Goal: Task Accomplishment & Management: Use online tool/utility

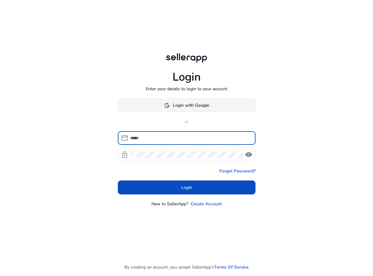
click at [165, 106] on img at bounding box center [167, 106] width 6 height 6
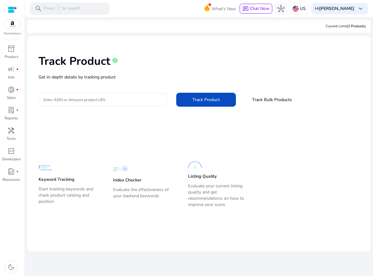
click at [65, 140] on app-static-section-before-action "Keyword Tracking Start tracking keywords and check product ranking and position…" at bounding box center [193, 172] width 311 height 75
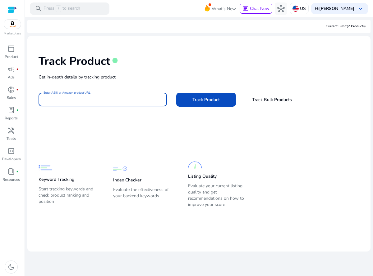
click at [81, 99] on input "Enter ASIN or Amazon product URL" at bounding box center [102, 99] width 118 height 7
paste input "**********"
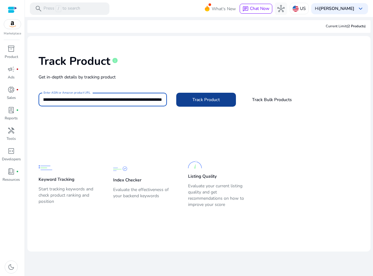
type input "**********"
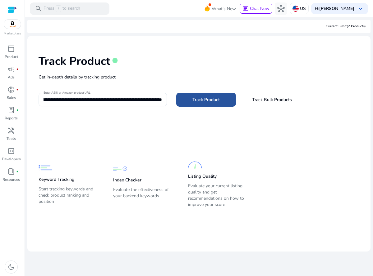
click at [182, 104] on span at bounding box center [206, 100] width 60 height 15
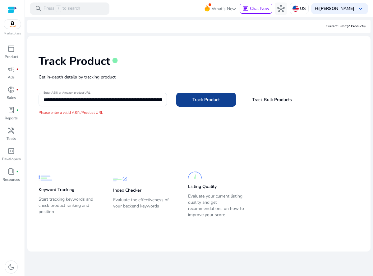
click at [182, 104] on span at bounding box center [206, 100] width 60 height 15
click at [103, 99] on input "**********" at bounding box center [102, 99] width 118 height 7
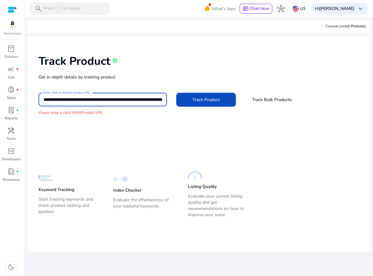
click at [103, 99] on input "**********" at bounding box center [102, 99] width 118 height 7
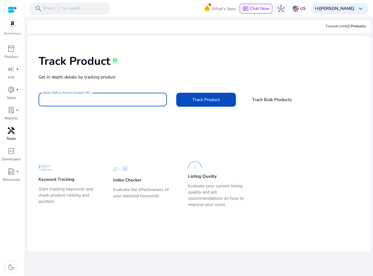
click at [16, 129] on div "handyman" at bounding box center [10, 131] width 17 height 10
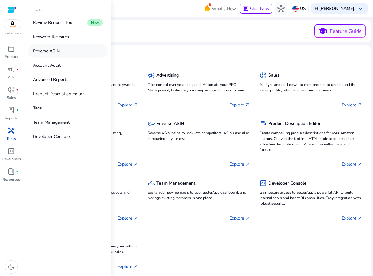
click at [44, 54] on p "Reverse ASIN" at bounding box center [46, 51] width 27 height 7
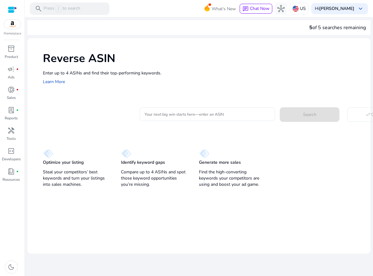
click at [133, 91] on div "Reverse ASIN Enter up to 4 ASINs and find their top-performing keywords. Learn …" at bounding box center [198, 68] width 343 height 60
click at [160, 118] on div at bounding box center [206, 114] width 125 height 14
click at [12, 136] on p "Tools" at bounding box center [11, 139] width 9 height 6
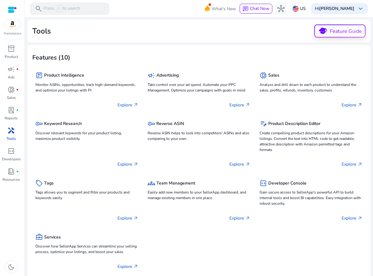
click at [333, 27] on span "school Feature Guide" at bounding box center [339, 31] width 50 height 12
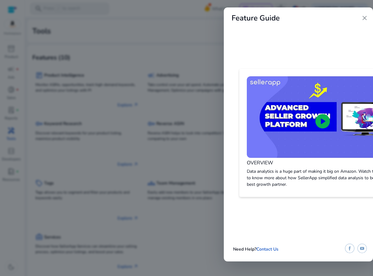
click at [362, 20] on span "close" at bounding box center [363, 17] width 7 height 7
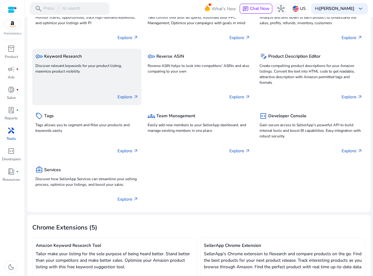
scroll to position [73, 0]
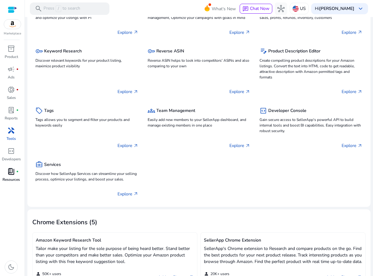
click at [12, 174] on span "book_4" at bounding box center [10, 171] width 7 height 7
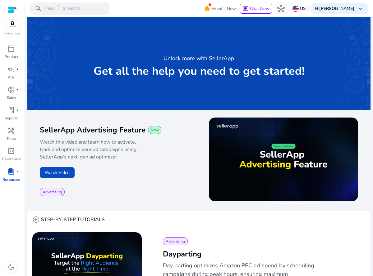
click at [8, 9] on div at bounding box center [12, 9] width 9 height 7
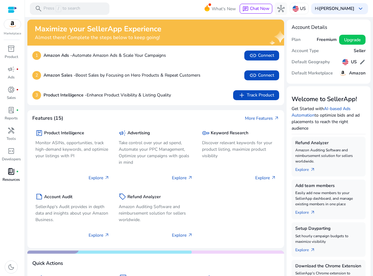
click at [356, 51] on h5 "Seller" at bounding box center [359, 50] width 12 height 5
click at [10, 99] on p "Sales" at bounding box center [11, 98] width 9 height 6
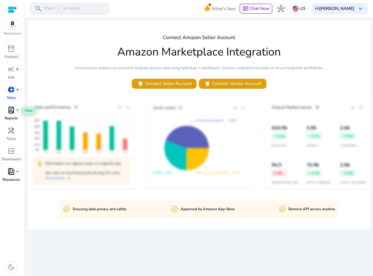
click at [10, 112] on span "lab_profile" at bounding box center [10, 109] width 7 height 7
